Goal: Feedback & Contribution: Submit feedback/report problem

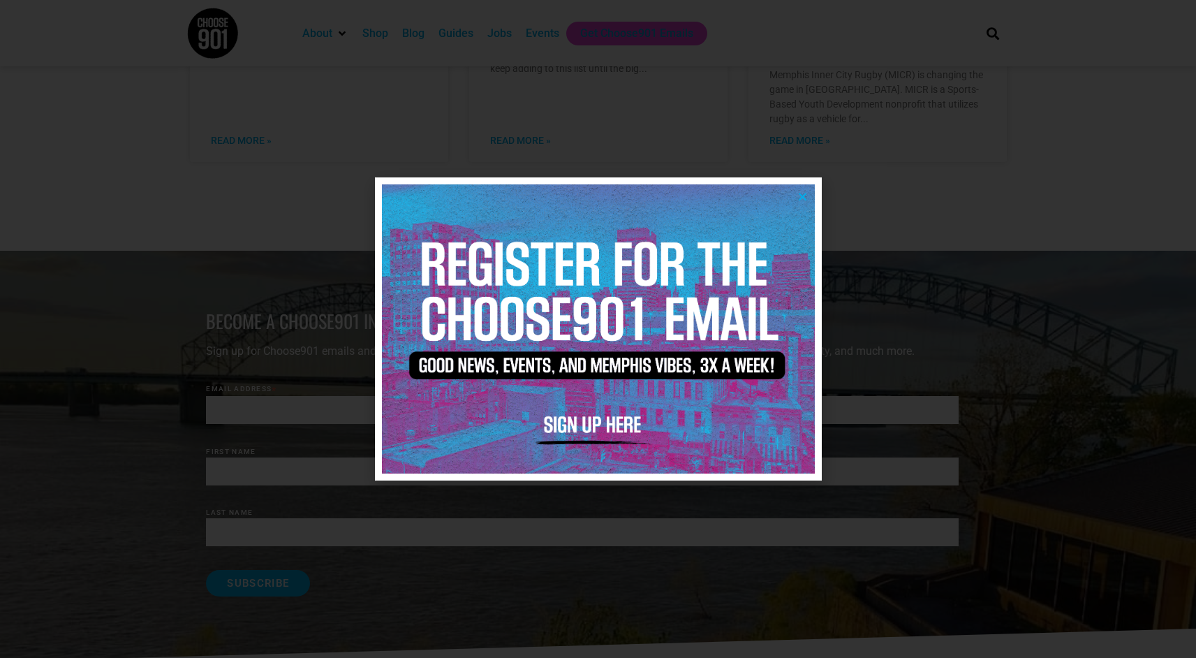
scroll to position [1492, 0]
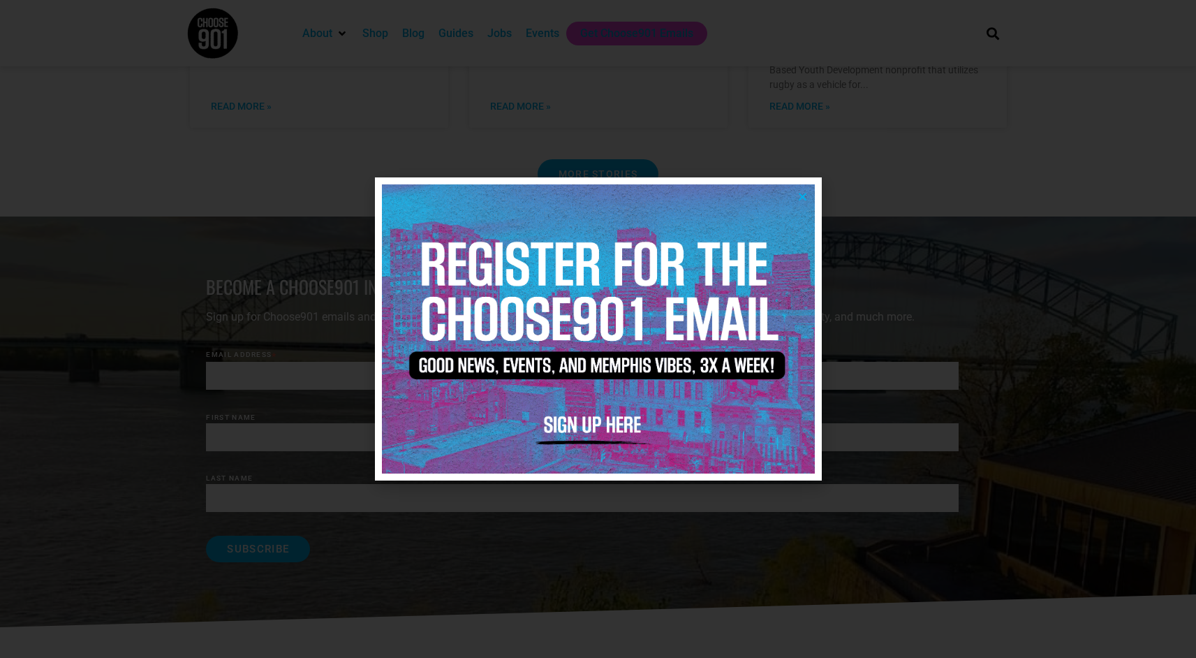
click at [588, 425] on img at bounding box center [598, 328] width 433 height 288
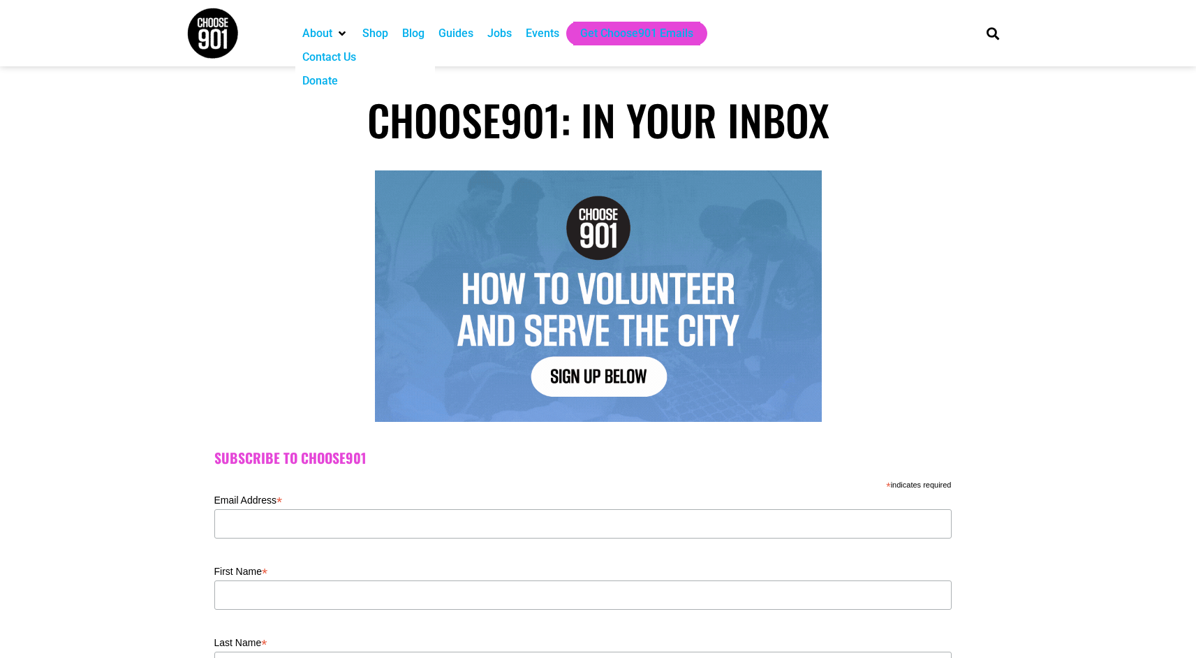
click at [328, 51] on div "Contact Us" at bounding box center [329, 57] width 54 height 17
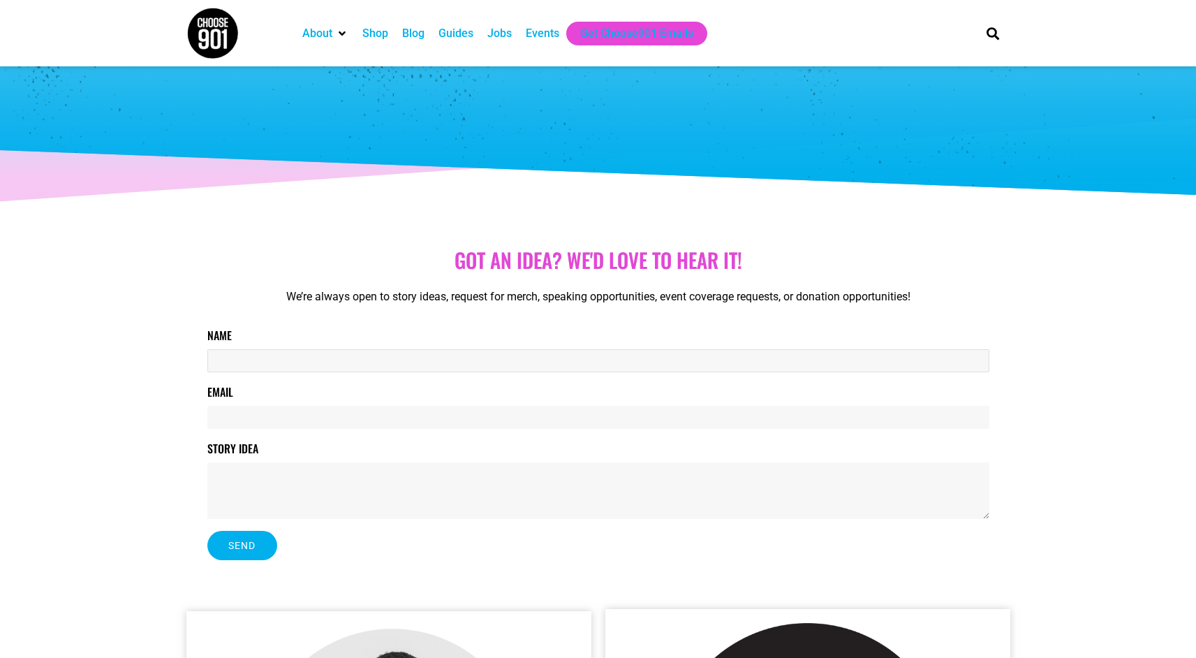
click at [265, 362] on input "Name" at bounding box center [598, 360] width 782 height 23
type input "[PERSON_NAME]"
type input "[PERSON_NAME][EMAIL_ADDRESS][DOMAIN_NAME]"
click at [261, 472] on textarea "Story Idea" at bounding box center [598, 490] width 782 height 57
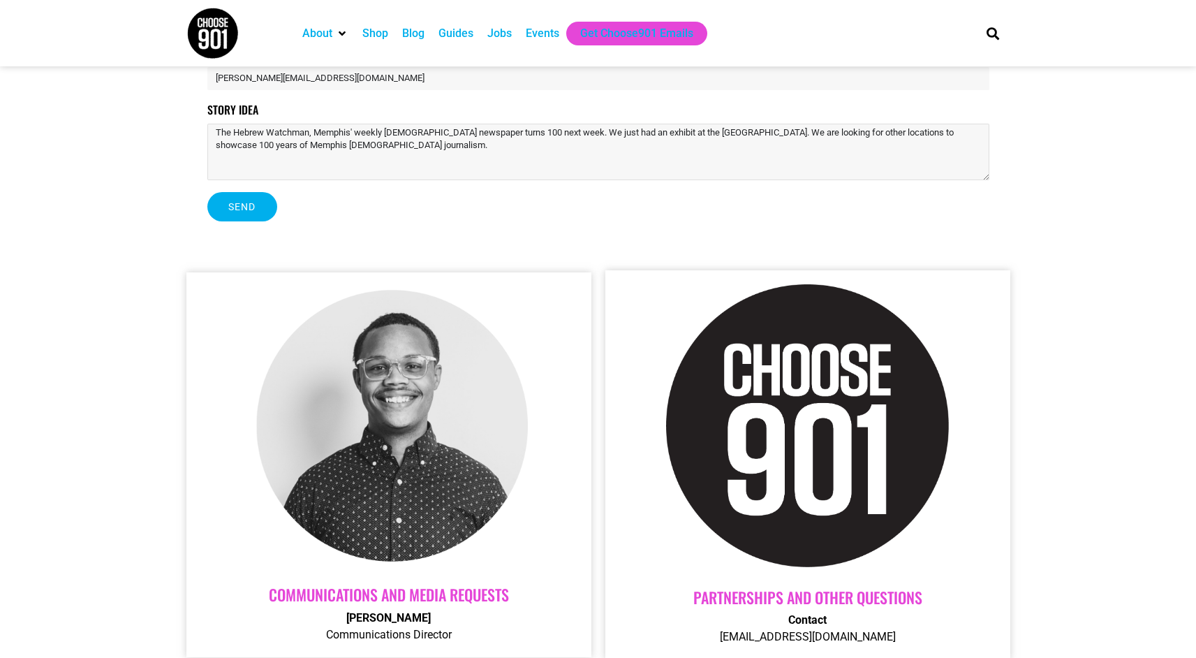
scroll to position [335, 0]
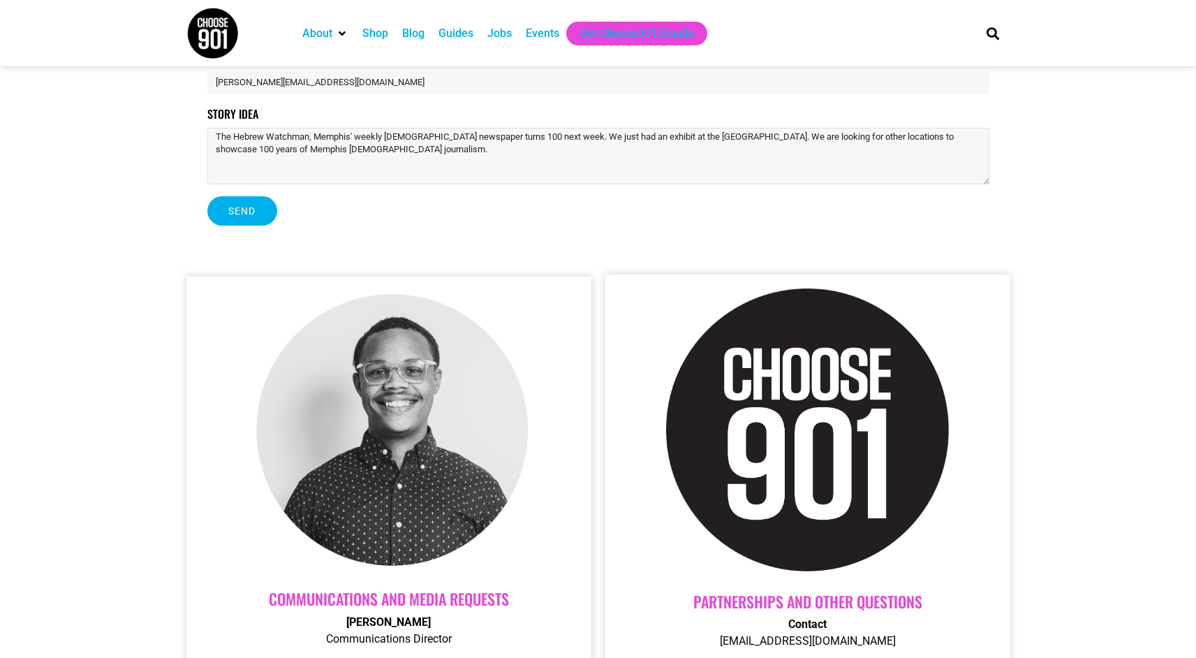
type textarea "The Hebrew Watchman, Memphis' weekly [DEMOGRAPHIC_DATA] newspaper turns 100 nex…"
click at [257, 207] on button "Send" at bounding box center [242, 210] width 70 height 29
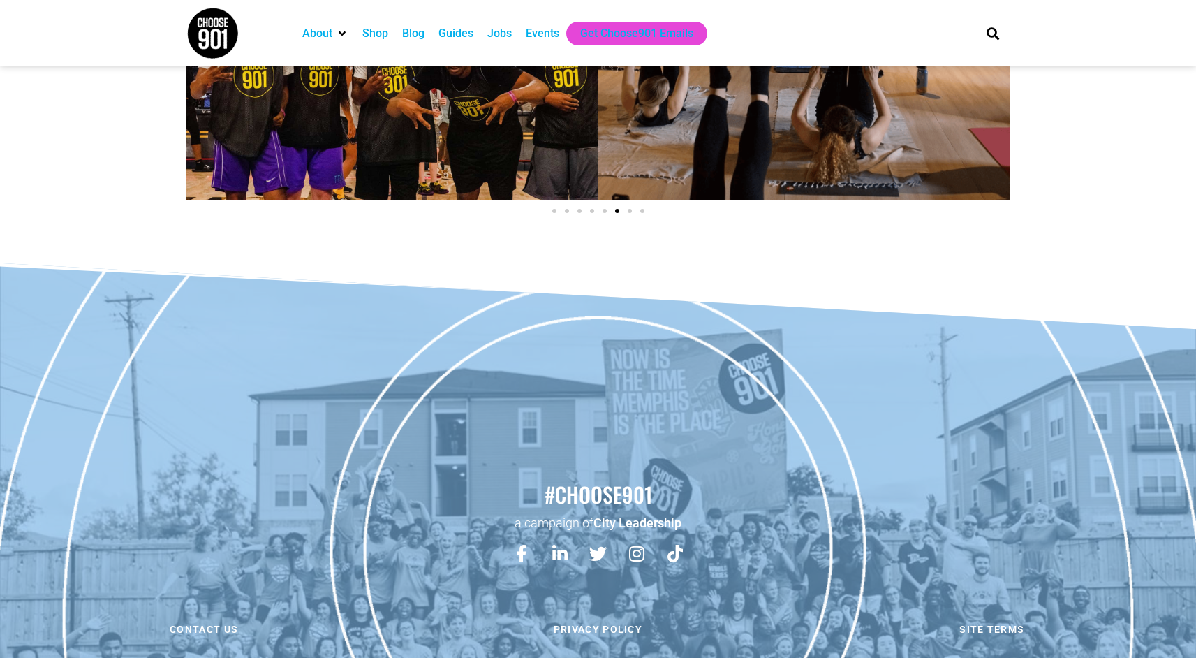
scroll to position [1532, 0]
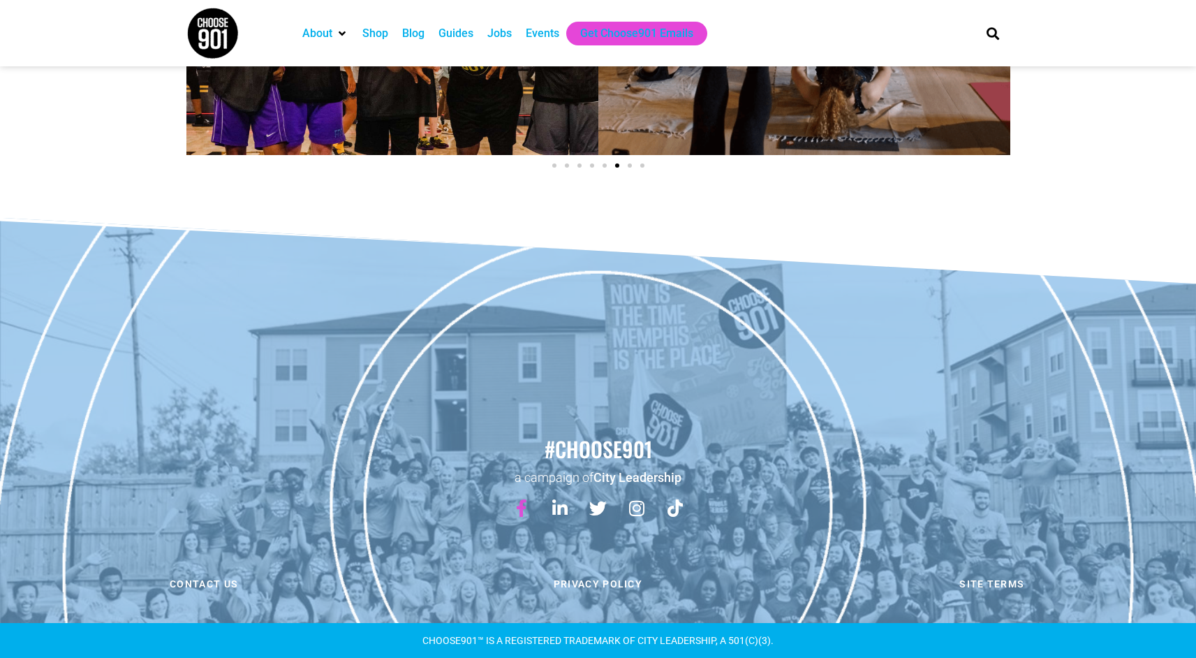
click at [525, 504] on icon at bounding box center [521, 507] width 17 height 17
